Goal: Obtain resource: Download file/media

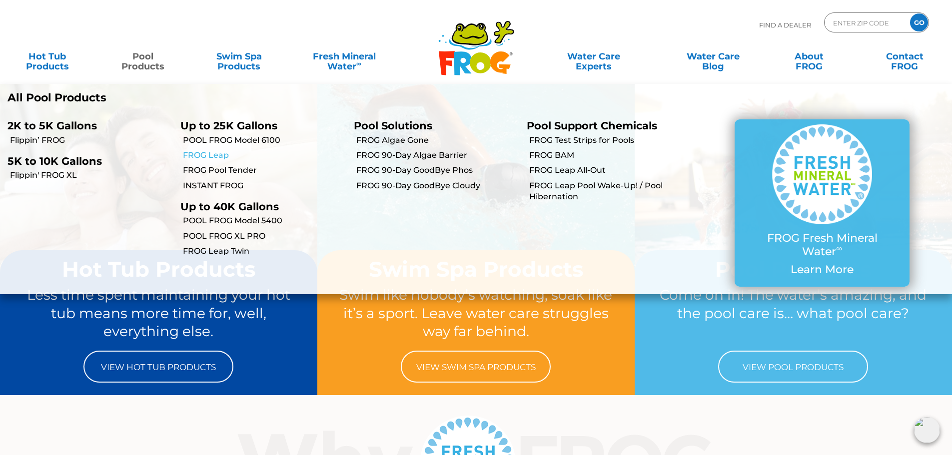
click at [221, 158] on link "FROG Leap" at bounding box center [264, 155] width 163 height 11
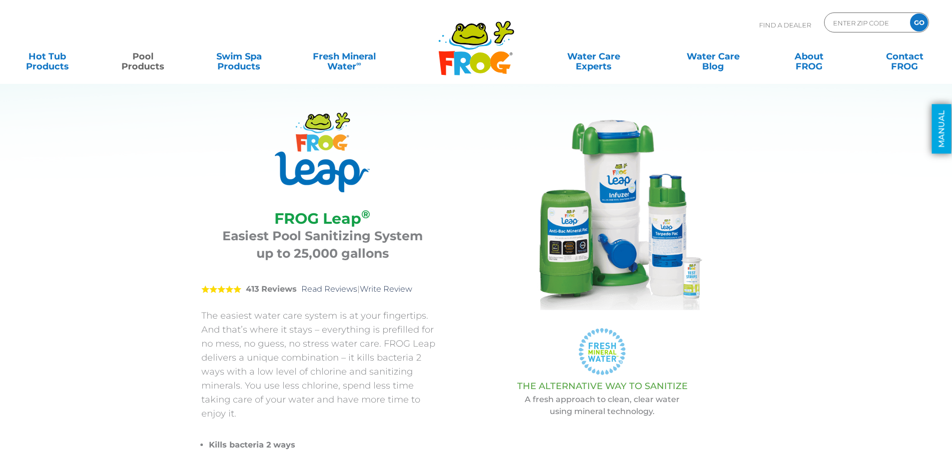
click at [941, 134] on link "MANUAL" at bounding box center [941, 128] width 19 height 49
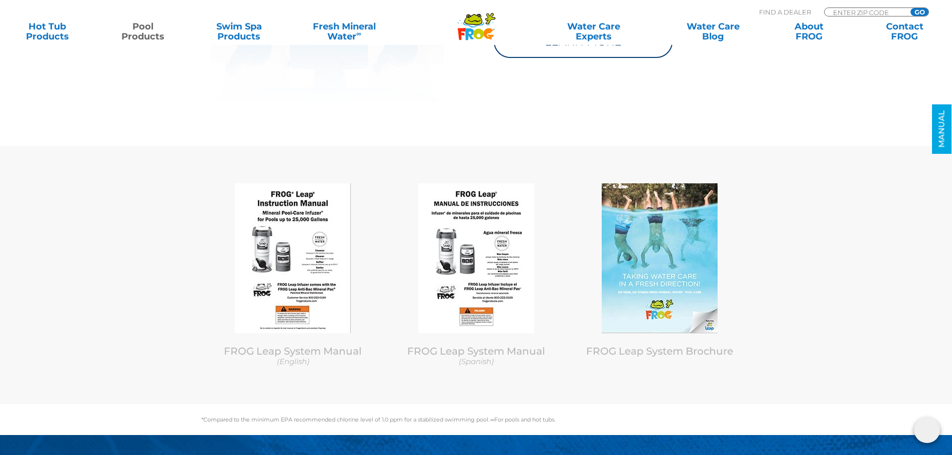
scroll to position [4911, 0]
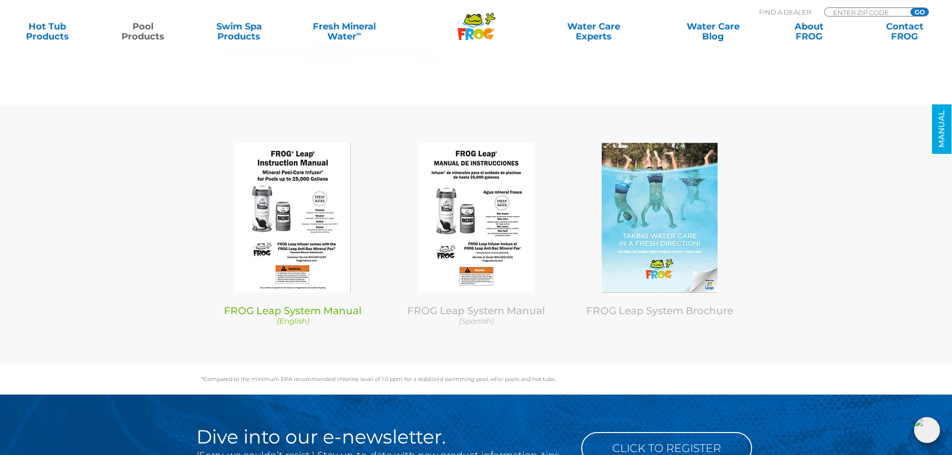
click at [308, 305] on link "FROG Leap System Manual (English)" at bounding box center [293, 315] width 168 height 21
